Goal: Information Seeking & Learning: Learn about a topic

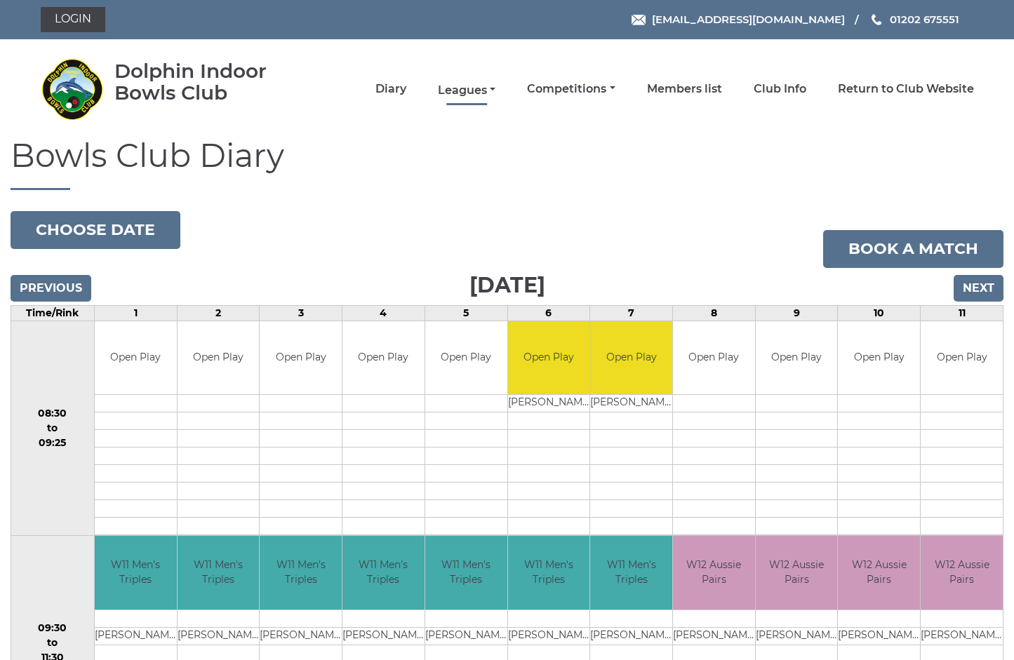
click at [495, 89] on link "Leagues" at bounding box center [467, 90] width 58 height 15
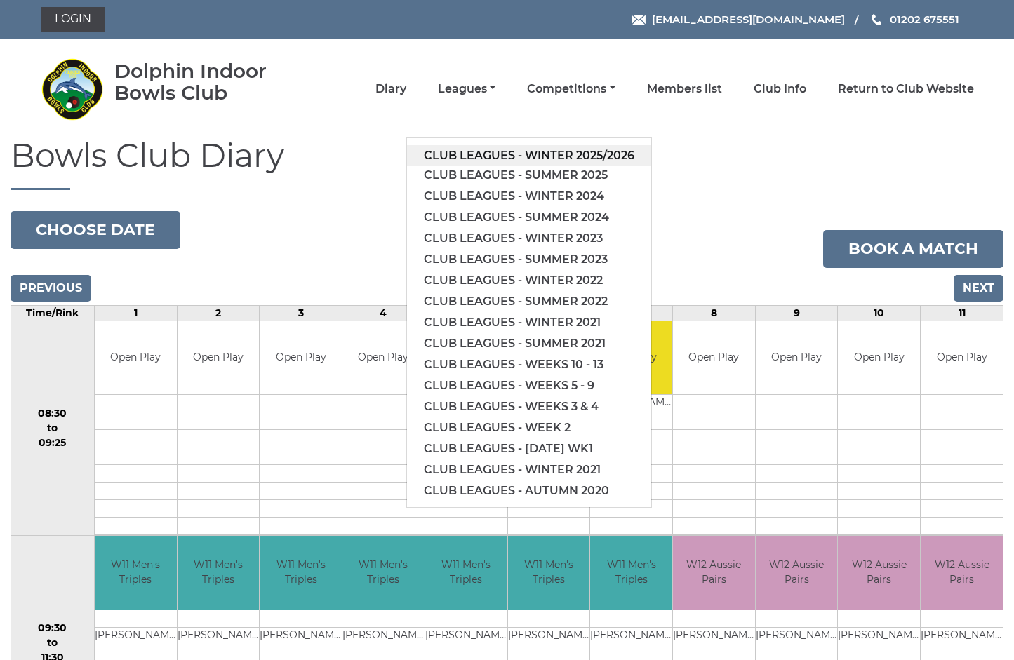
click at [543, 156] on link "Club leagues - Winter 2025/2026" at bounding box center [529, 155] width 244 height 21
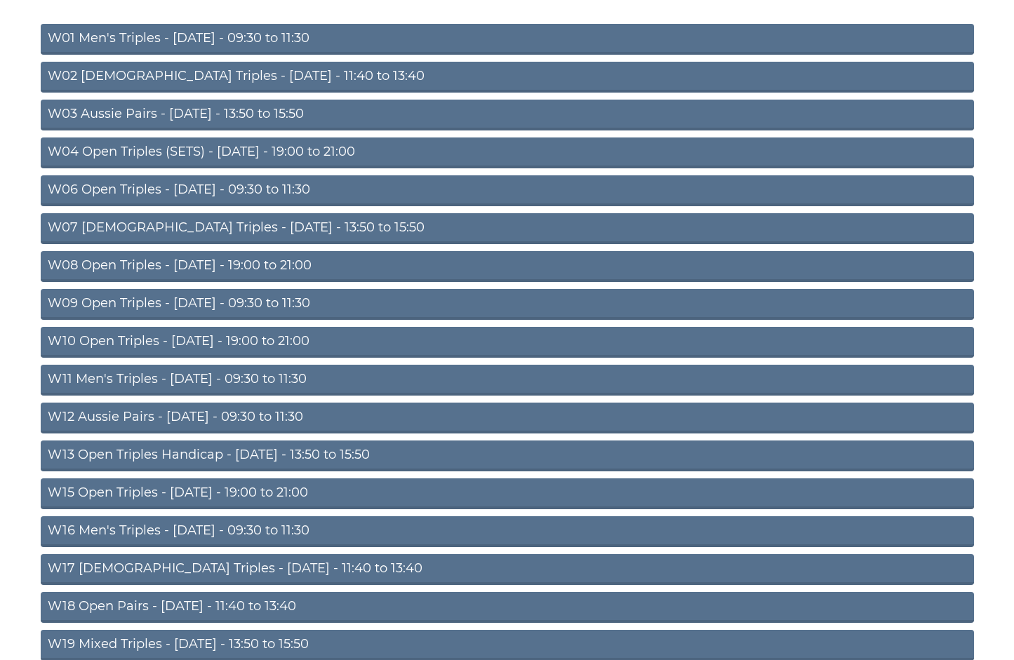
scroll to position [217, 0]
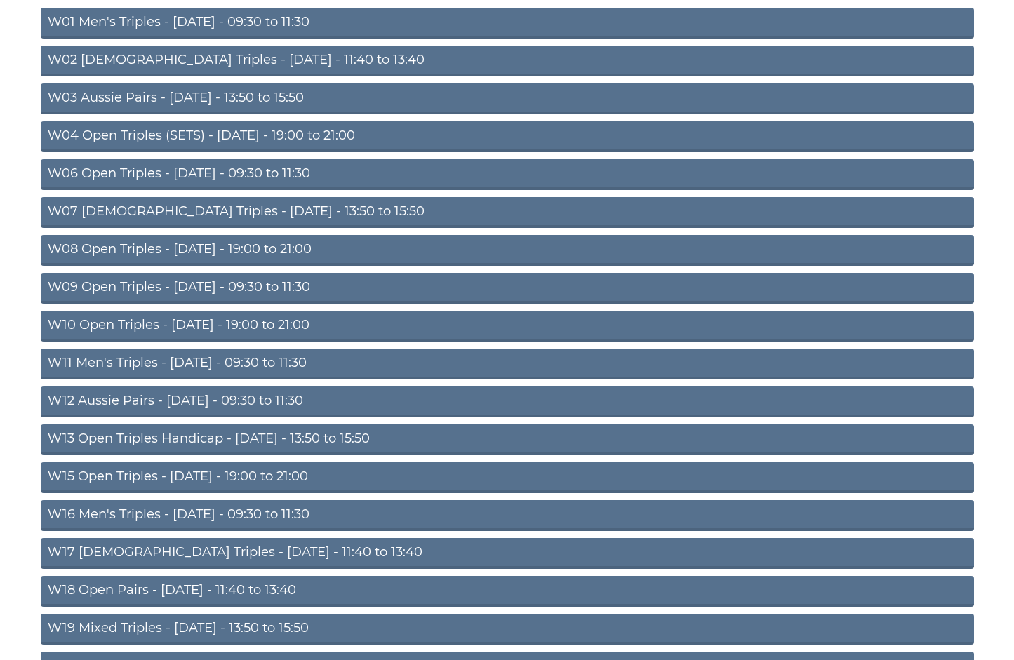
click at [262, 398] on link "W12 Aussie Pairs - Thursday - 09:30 to 11:30" at bounding box center [507, 401] width 933 height 31
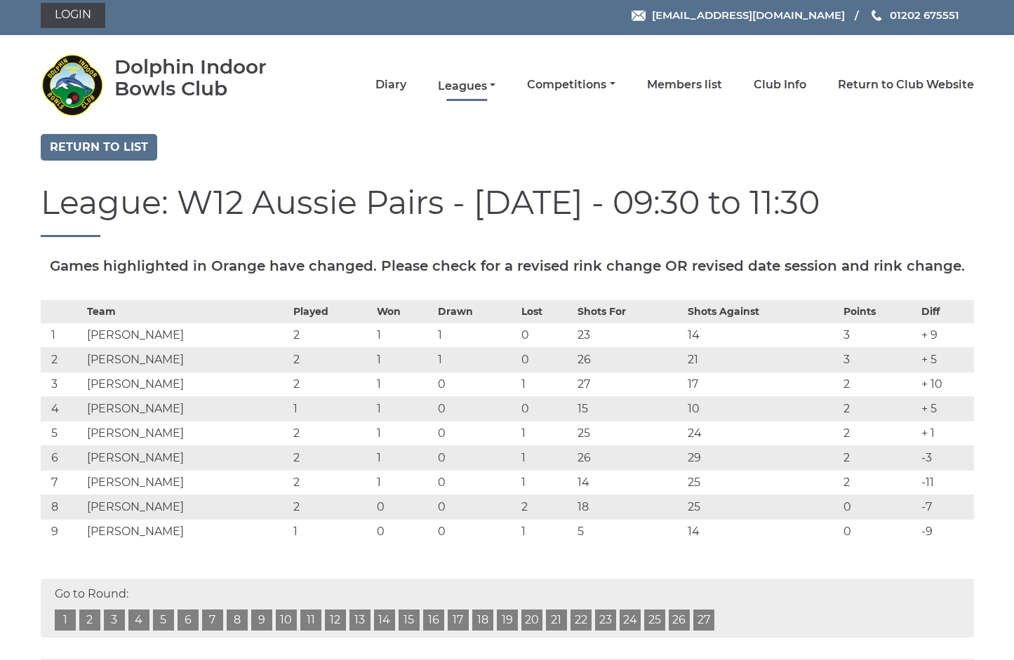
scroll to position [4, 1]
click at [495, 85] on link "Leagues" at bounding box center [467, 86] width 58 height 15
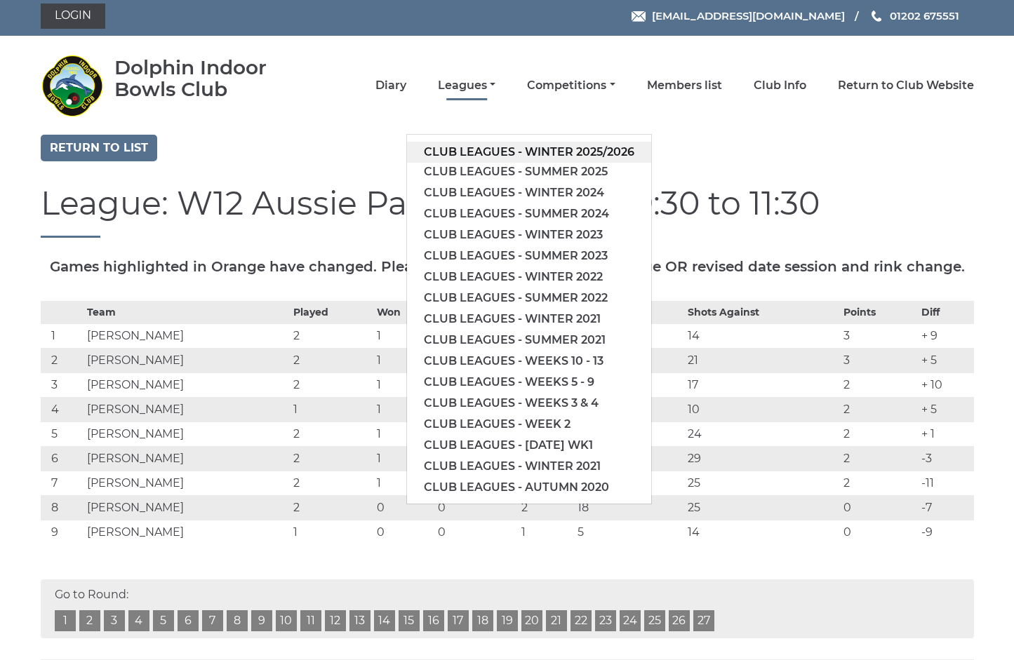
scroll to position [4, 0]
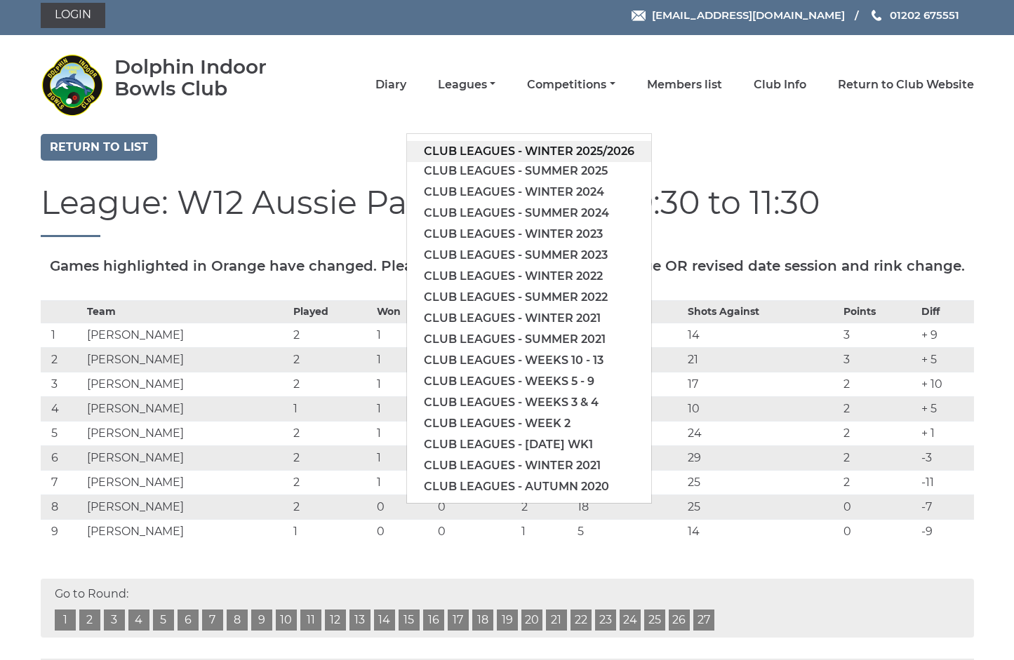
click at [580, 148] on link "Club leagues - Winter 2025/2026" at bounding box center [529, 151] width 244 height 21
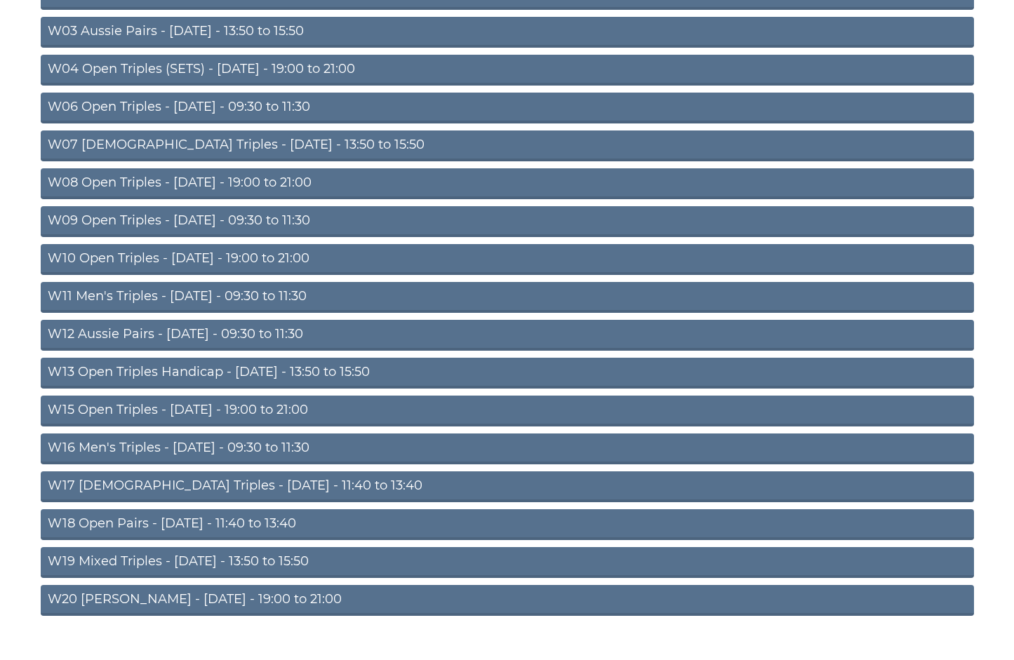
scroll to position [290, 0]
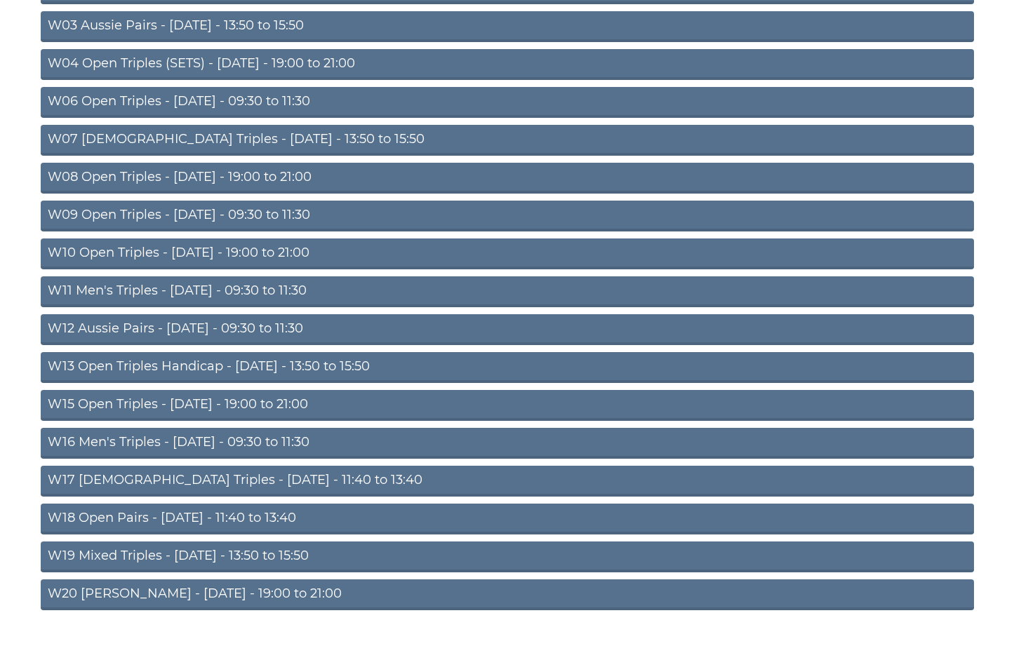
click at [251, 289] on link "W11 Men's Triples - [DATE] - 09:30 to 11:30" at bounding box center [507, 291] width 933 height 31
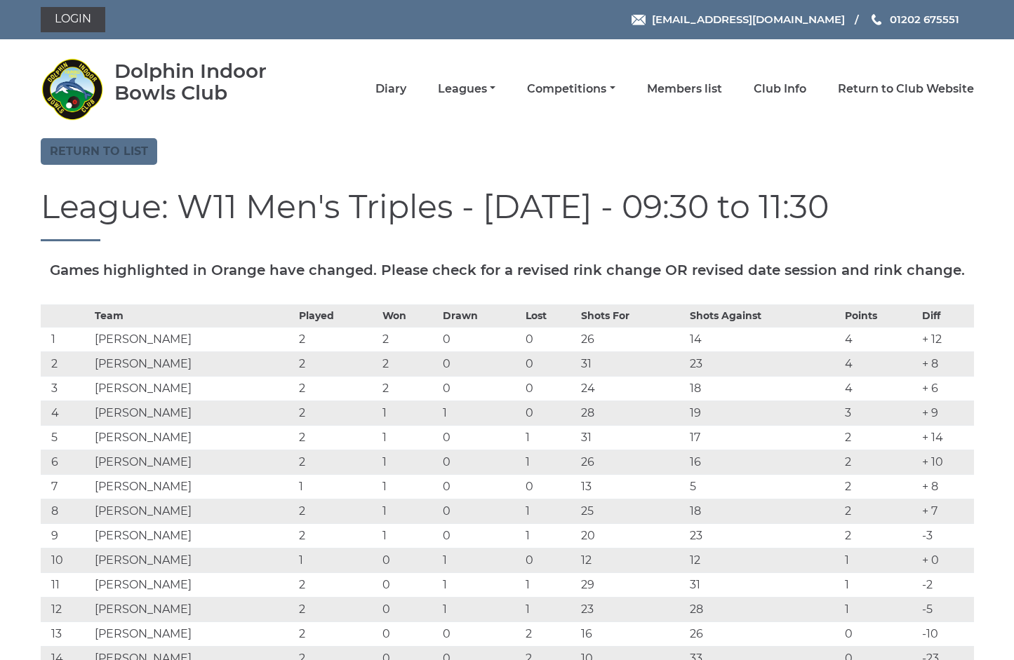
click at [114, 151] on link "Return to list" at bounding box center [99, 151] width 116 height 27
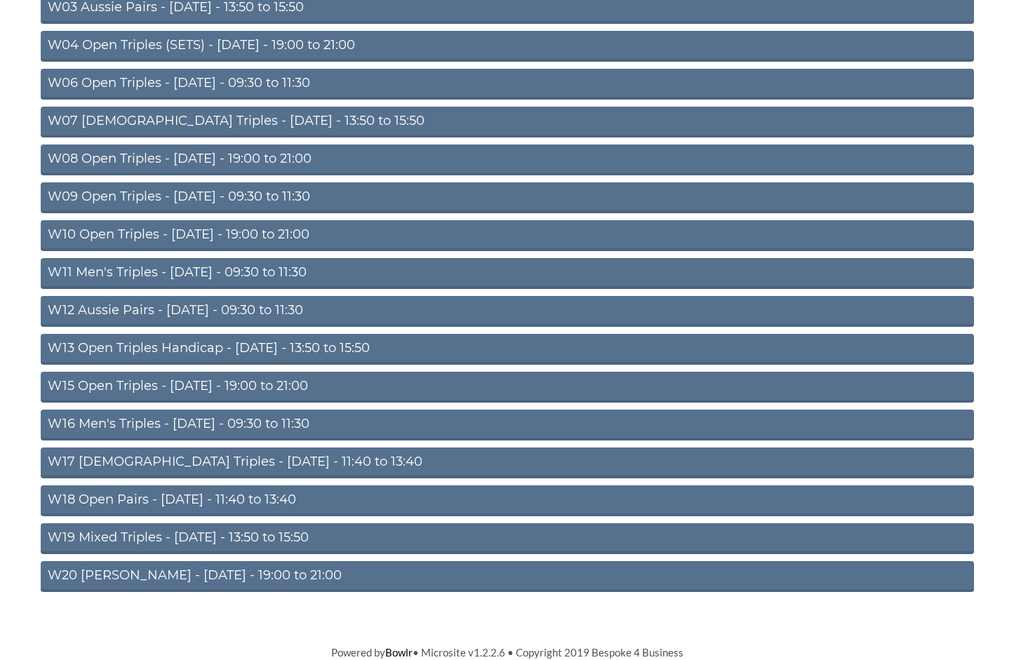
scroll to position [307, 0]
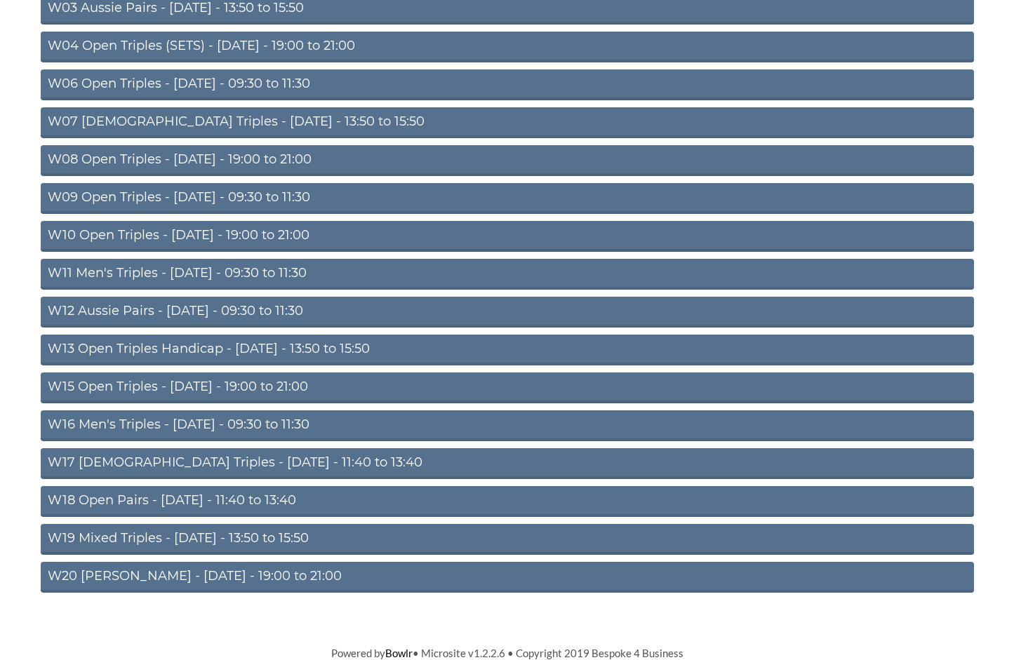
click at [236, 571] on link "W20 Aussie Pairs - Friday - 19:00 to 21:00" at bounding box center [507, 577] width 933 height 31
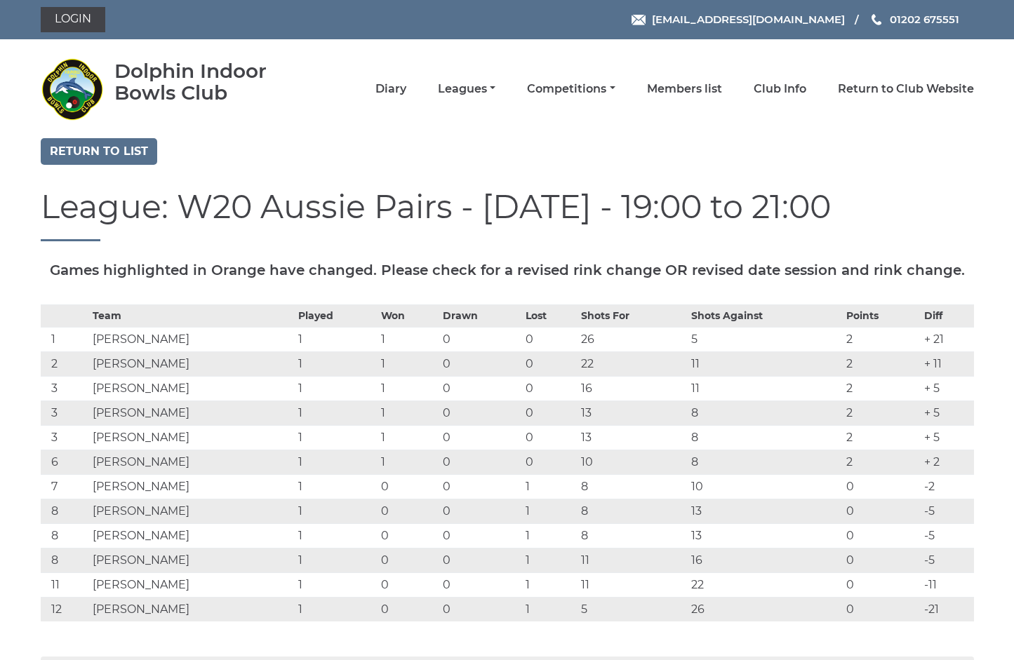
scroll to position [1, 0]
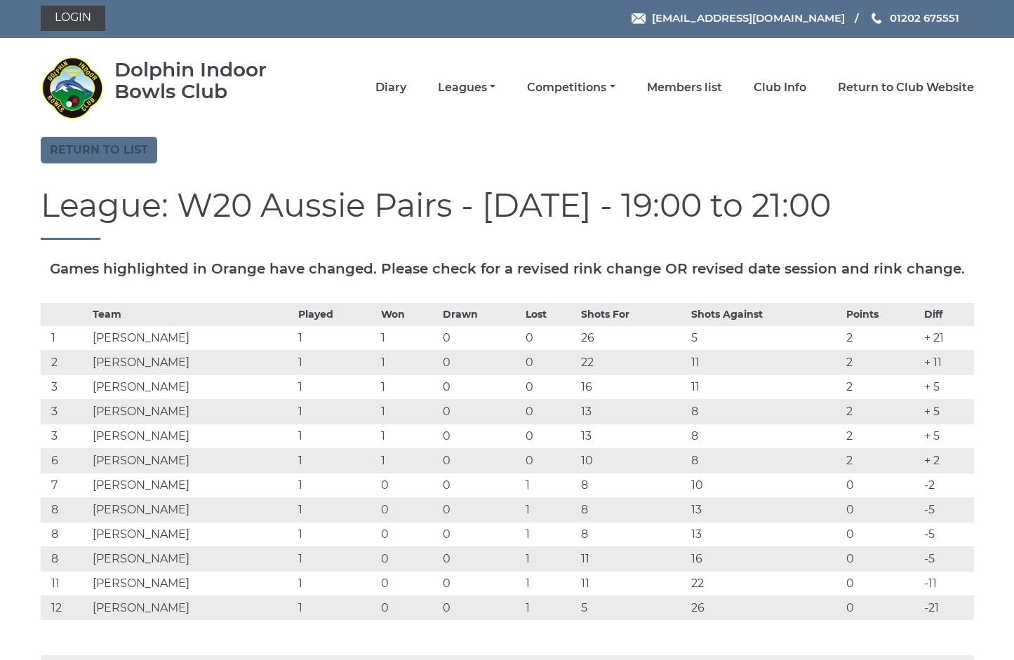
click at [114, 147] on link "Return to list" at bounding box center [99, 150] width 116 height 27
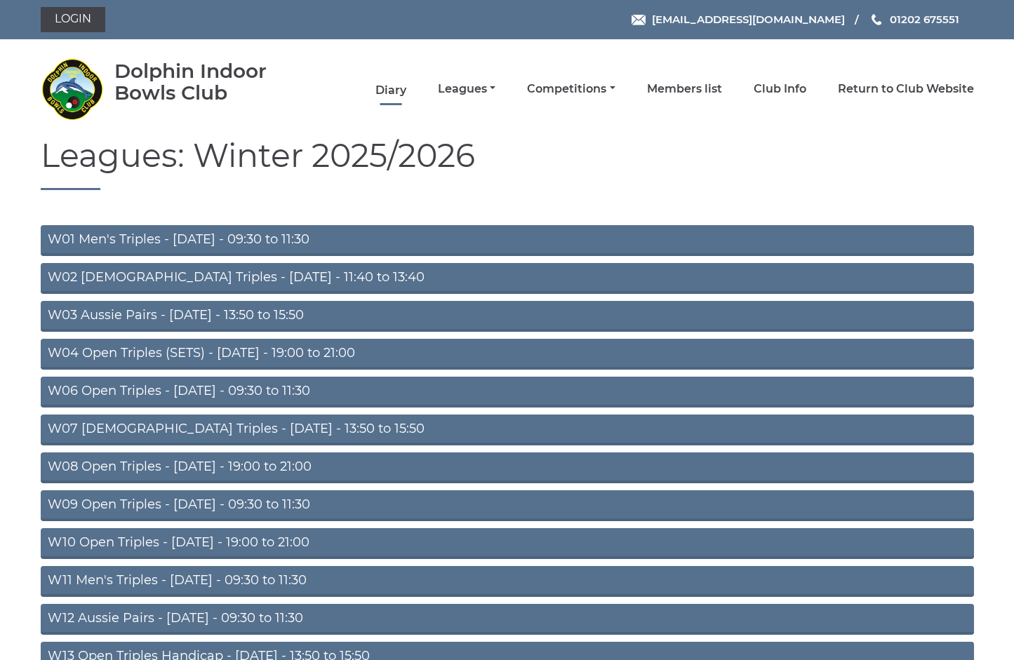
click at [406, 90] on link "Diary" at bounding box center [390, 90] width 31 height 15
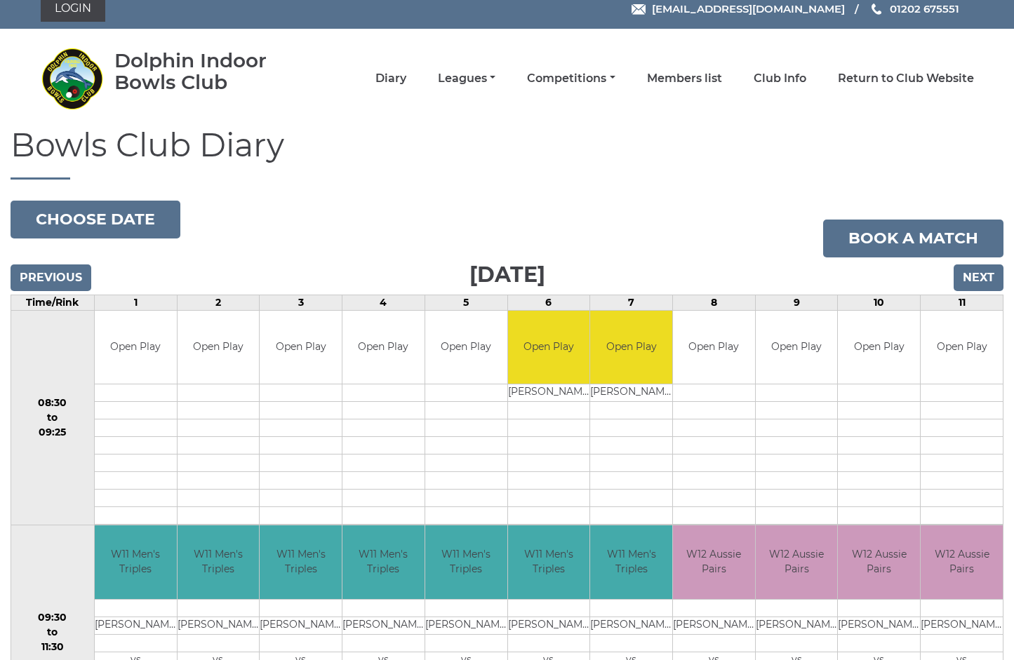
scroll to position [11, 0]
click at [586, 79] on link "Competitions" at bounding box center [571, 79] width 88 height 15
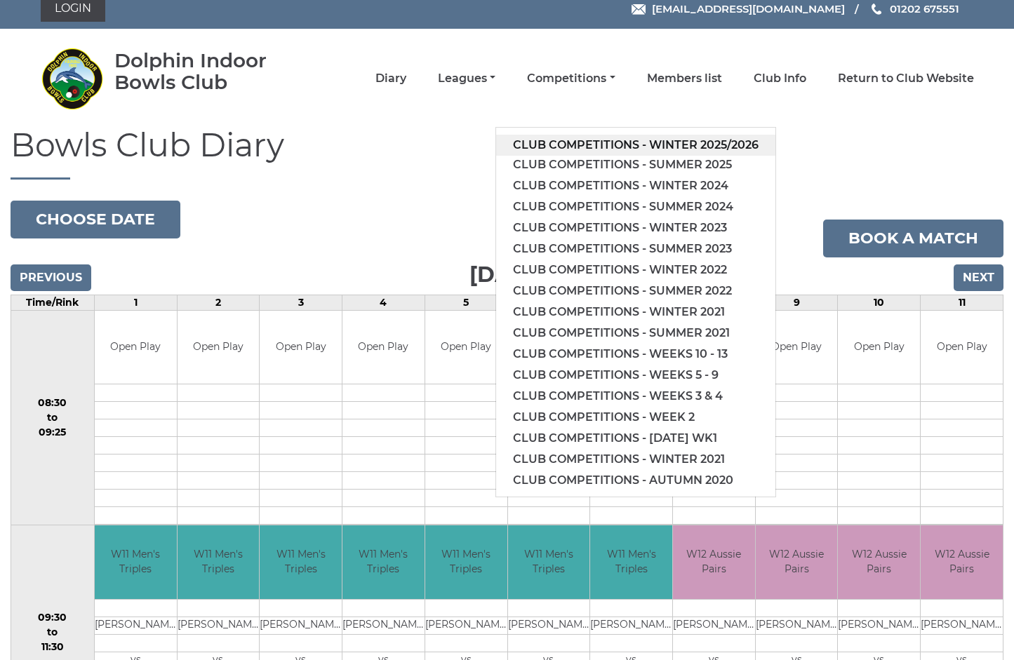
click at [682, 142] on link "Club competitions - Winter 2025/2026" at bounding box center [635, 145] width 279 height 21
